Goal: Task Accomplishment & Management: Use online tool/utility

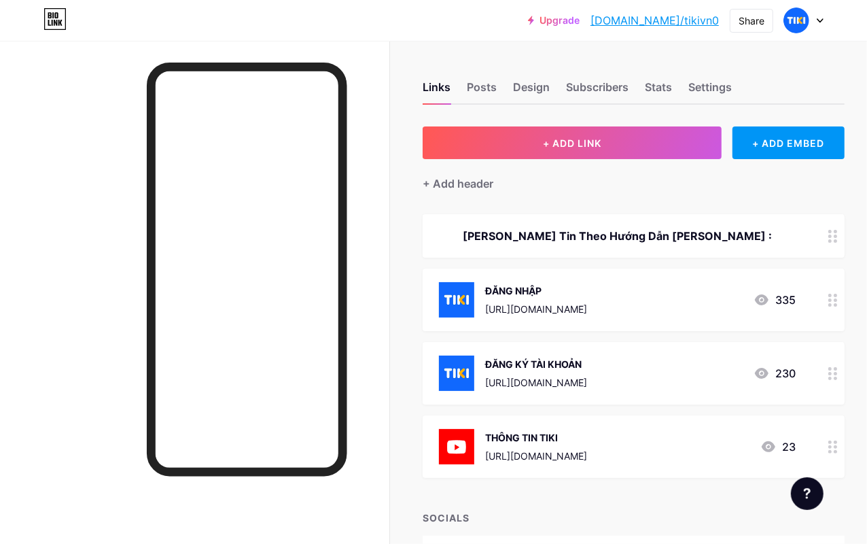
click at [815, 300] on circle at bounding box center [830, 299] width 3 height 3
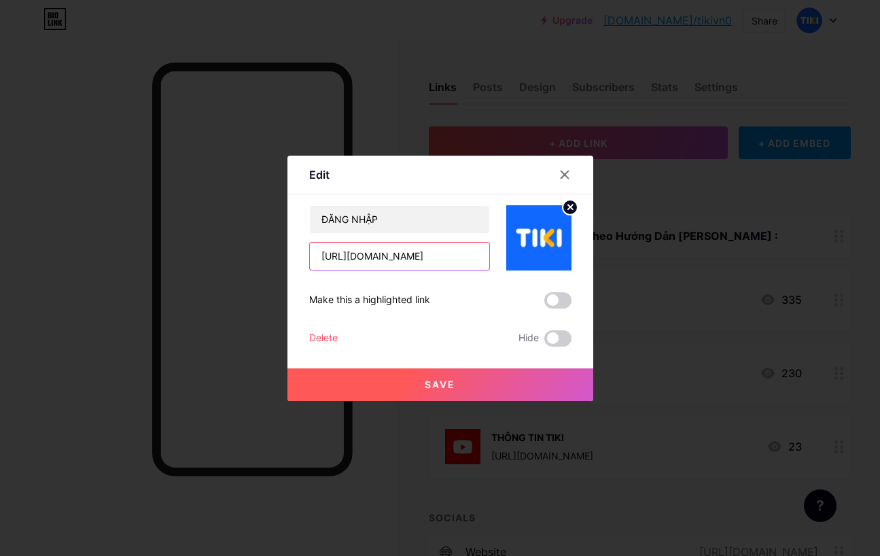
click at [429, 255] on input "[URL][DOMAIN_NAME]" at bounding box center [399, 256] width 179 height 27
paste input "tjkw11"
type input "[URL][DOMAIN_NAME]"
click at [410, 378] on button "Save" at bounding box center [441, 384] width 306 height 33
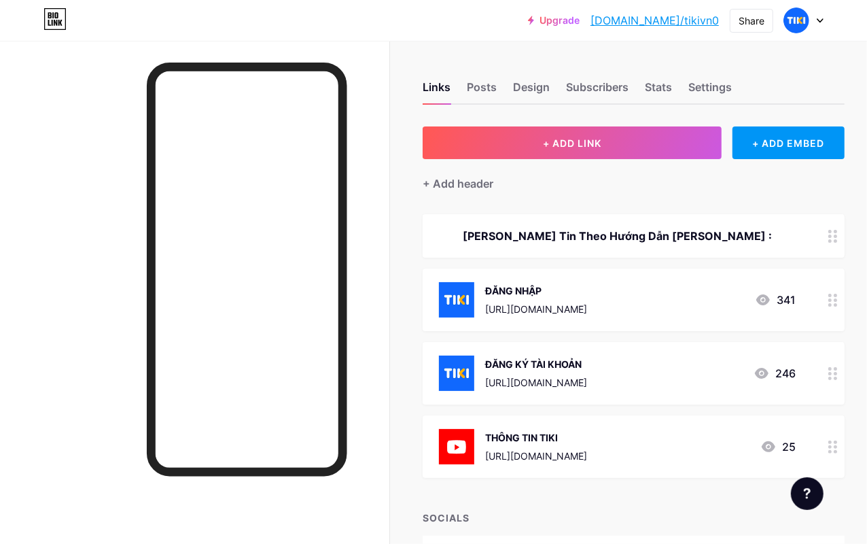
click at [800, 180] on div "+ Add header" at bounding box center [634, 175] width 422 height 33
click at [815, 373] on icon at bounding box center [834, 373] width 10 height 13
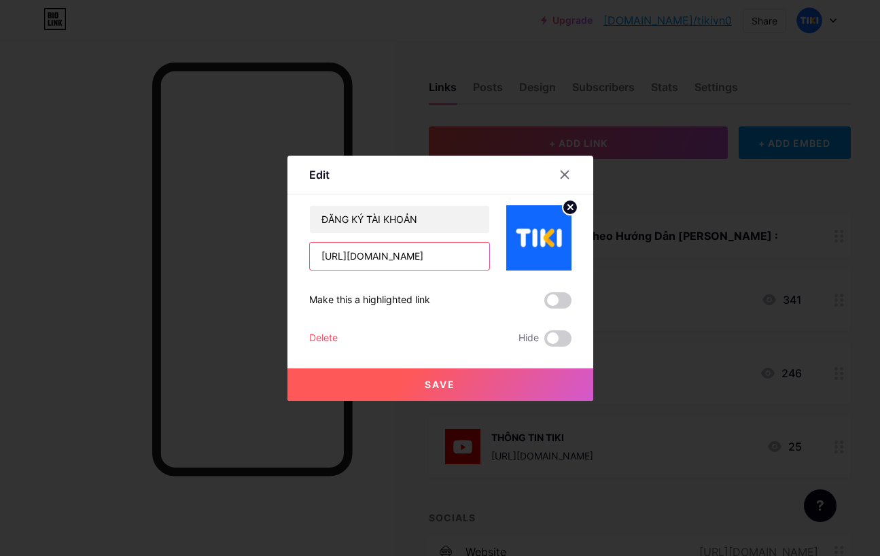
click at [411, 263] on input "[URL][DOMAIN_NAME]" at bounding box center [399, 256] width 179 height 27
paste input "tjkw11"
type input "[URL][DOMAIN_NAME]"
click at [453, 390] on span "Save" at bounding box center [440, 385] width 31 height 12
